Goal: Task Accomplishment & Management: Manage account settings

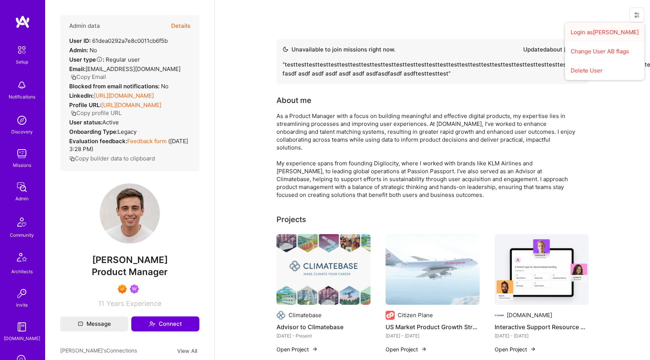
click at [616, 28] on button "Login as [PERSON_NAME]" at bounding box center [604, 32] width 79 height 19
